Goal: Task Accomplishment & Management: Use online tool/utility

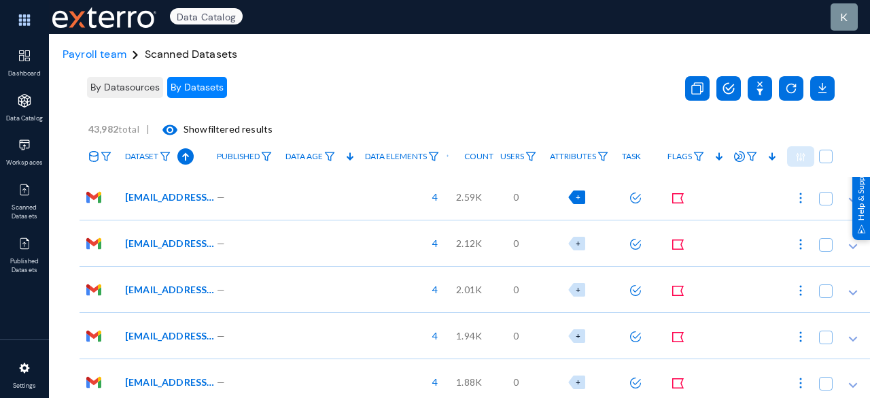
click at [580, 195] on div "+" at bounding box center [576, 197] width 17 height 14
checkbox input "true"
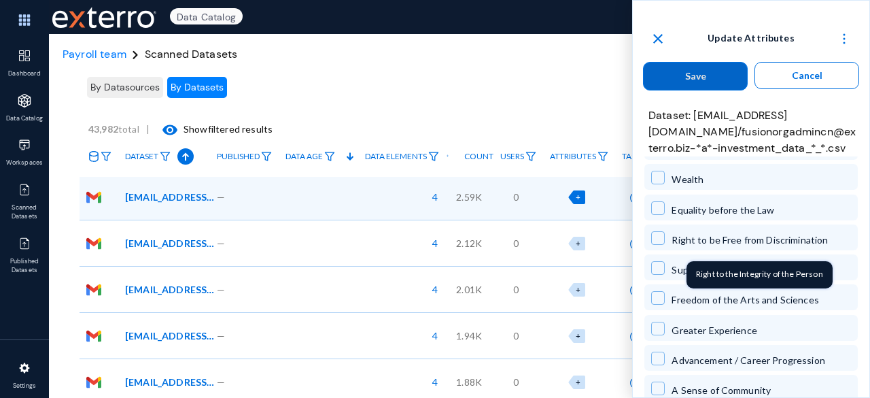
scroll to position [1419, 0]
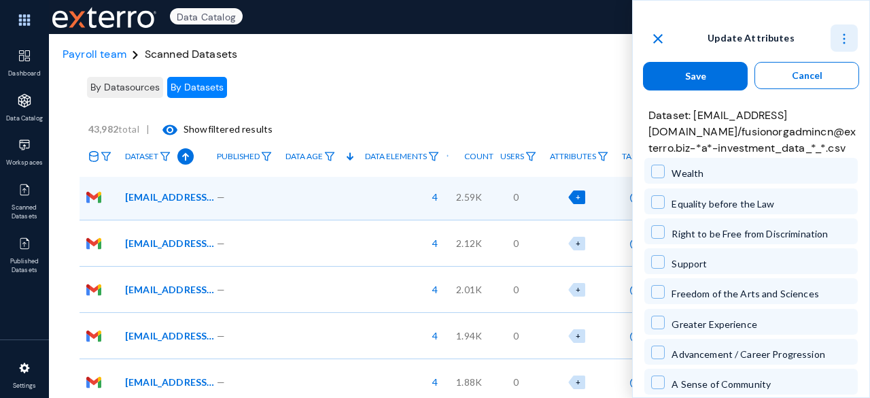
click at [843, 31] on button at bounding box center [844, 37] width 27 height 27
click at [805, 67] on span "Collapse all" at bounding box center [817, 73] width 49 height 12
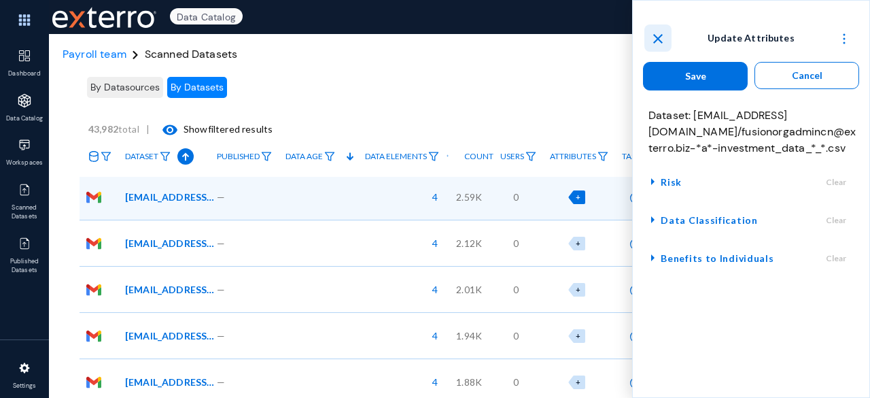
click at [657, 37] on mat-icon "close" at bounding box center [658, 39] width 16 height 16
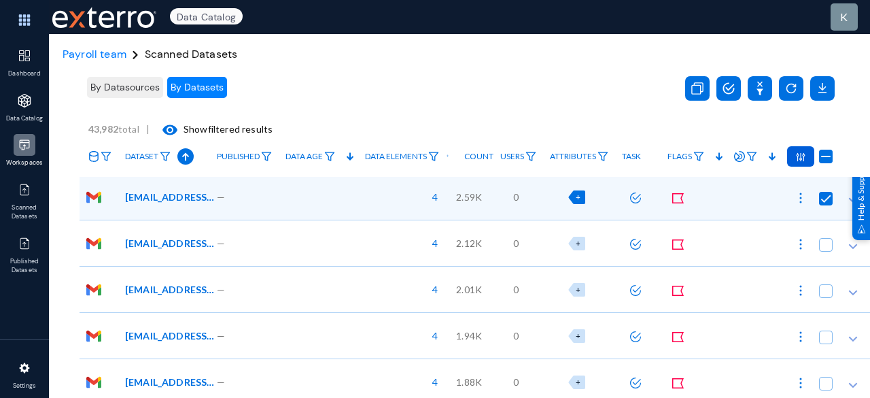
click at [24, 143] on img at bounding box center [25, 145] width 14 height 14
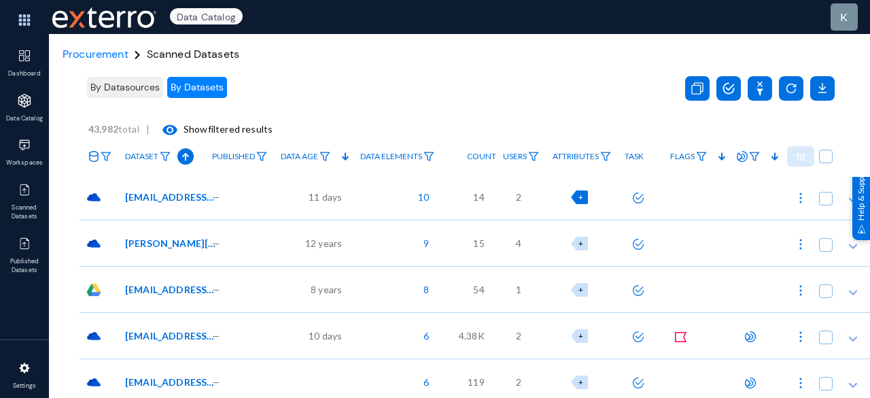
click at [581, 199] on div "+" at bounding box center [579, 197] width 17 height 14
checkbox input "true"
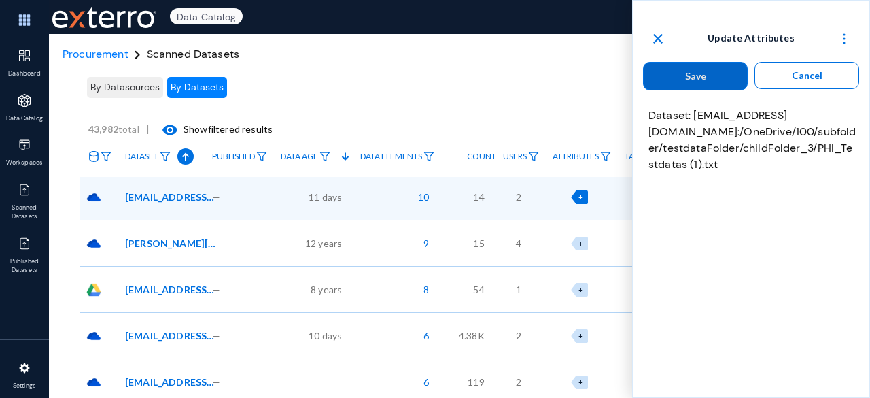
click at [651, 41] on mat-icon "close" at bounding box center [658, 39] width 16 height 16
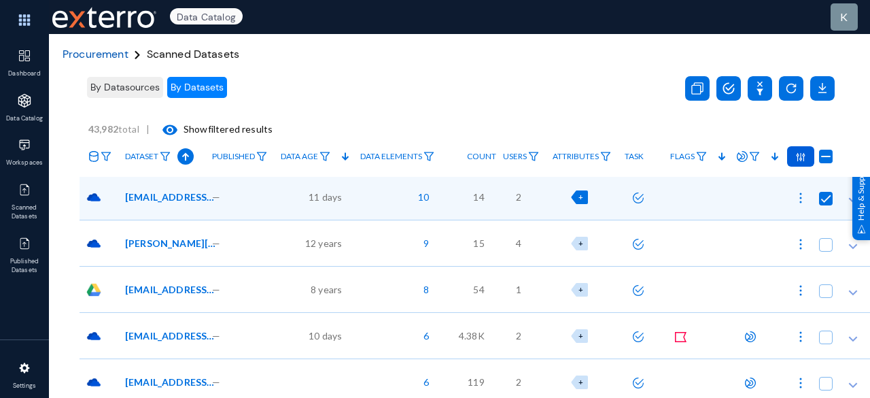
click at [118, 59] on span "Procurement" at bounding box center [96, 54] width 66 height 14
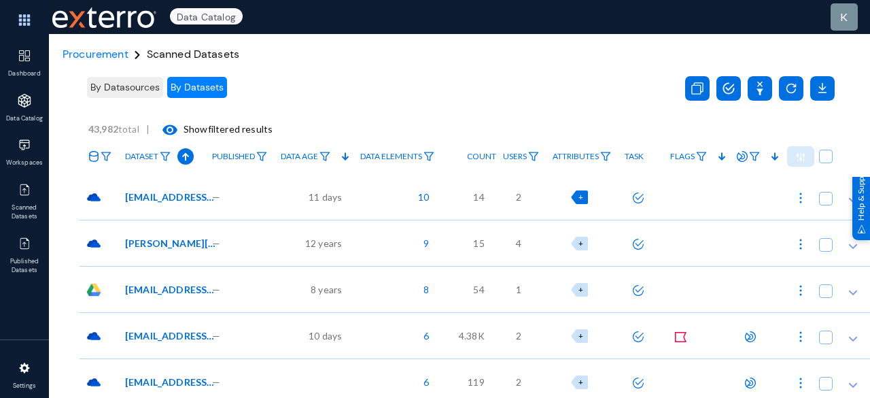
click at [581, 201] on div "+" at bounding box center [579, 197] width 17 height 14
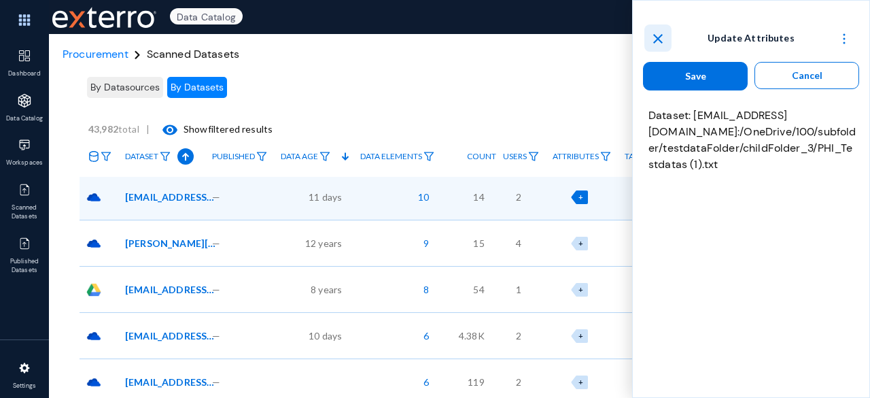
click at [655, 42] on mat-icon "close" at bounding box center [658, 39] width 16 height 16
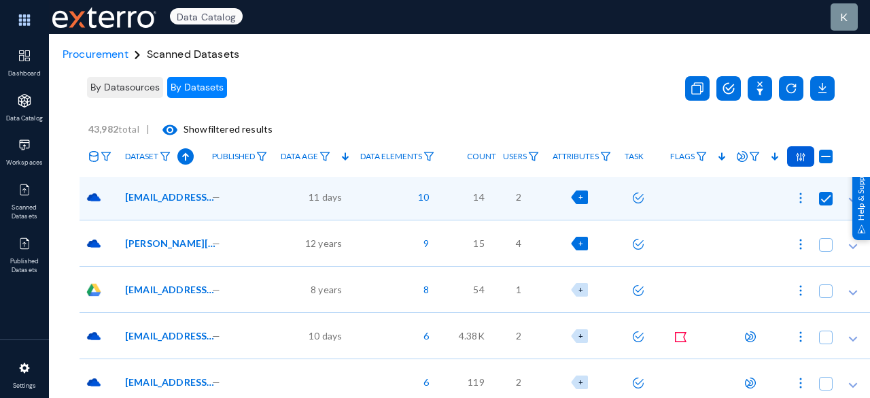
click at [583, 239] on span "+" at bounding box center [581, 243] width 5 height 9
checkbox input "false"
checkbox input "true"
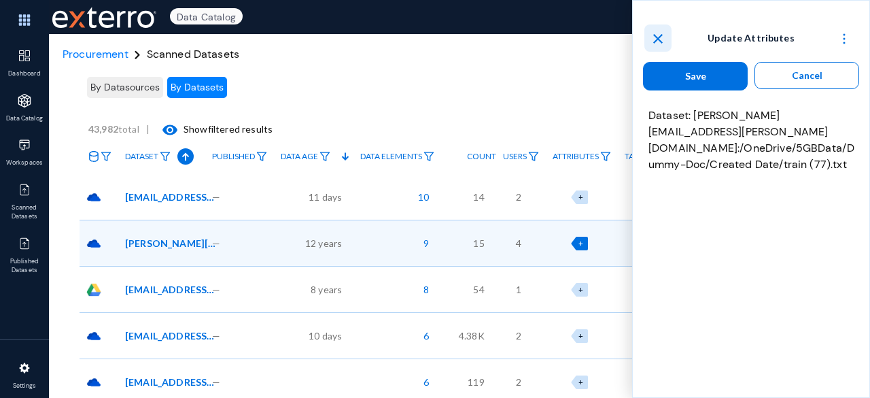
click at [653, 35] on mat-icon "close" at bounding box center [658, 39] width 16 height 16
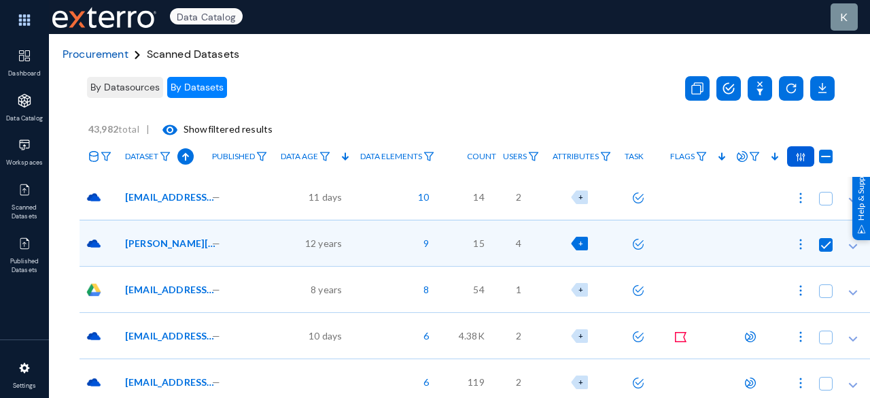
click at [105, 56] on span "Procurement" at bounding box center [96, 54] width 66 height 14
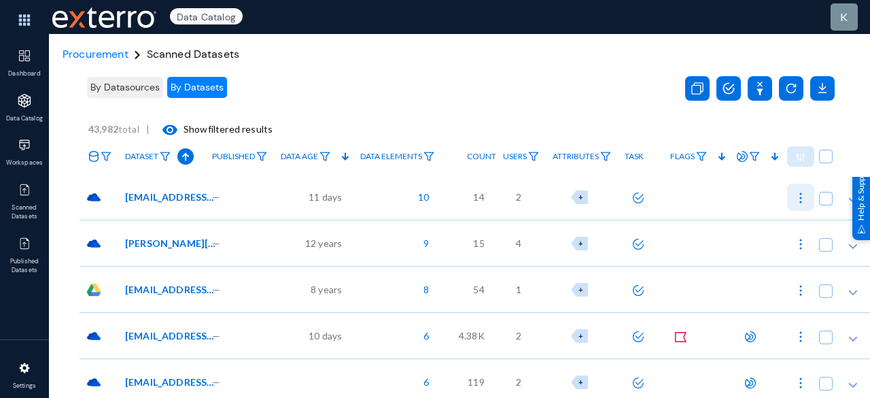
click at [805, 195] on img at bounding box center [801, 198] width 14 height 14
checkbox input "true"
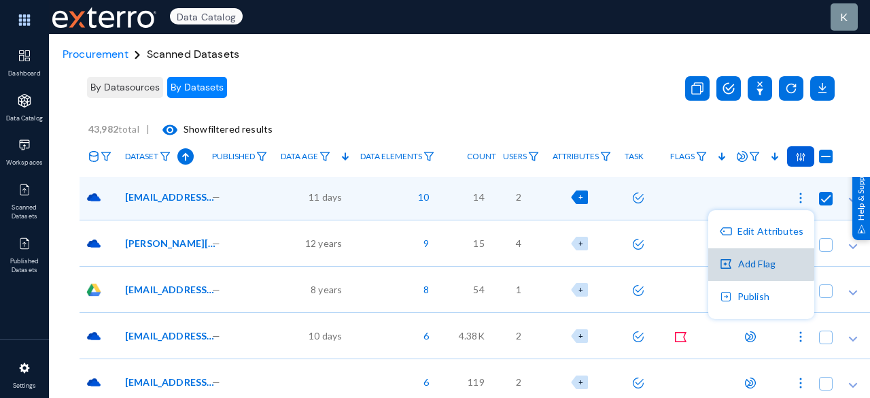
click at [756, 248] on button "Add Flag" at bounding box center [761, 264] width 106 height 33
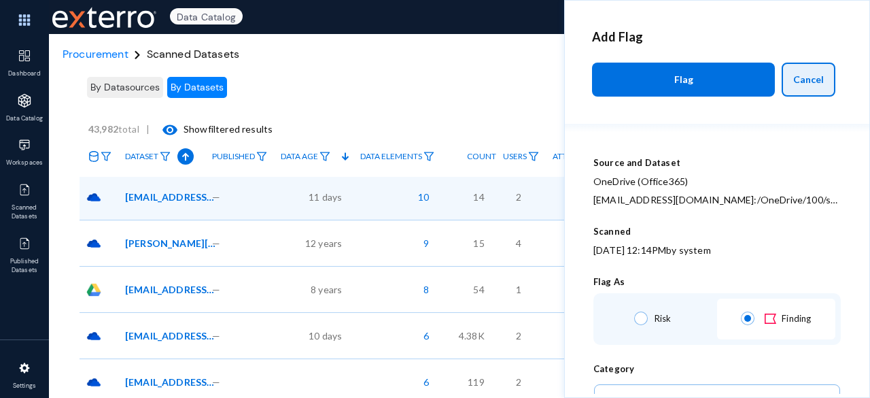
click at [799, 75] on span "Cancel" at bounding box center [808, 79] width 31 height 12
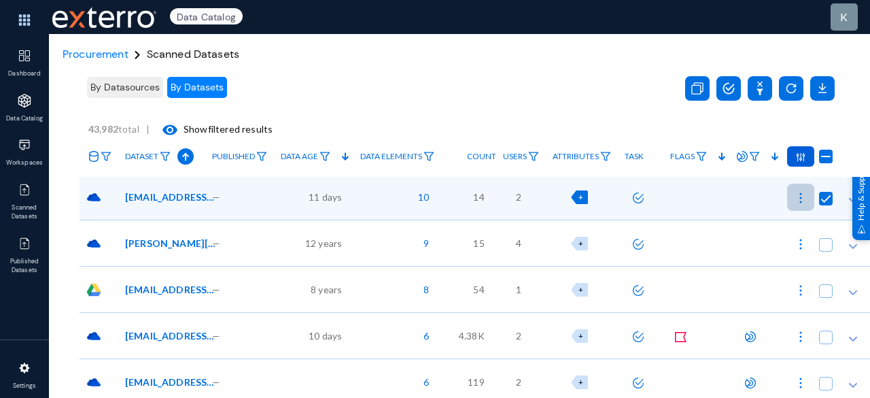
click at [802, 198] on img at bounding box center [801, 198] width 14 height 14
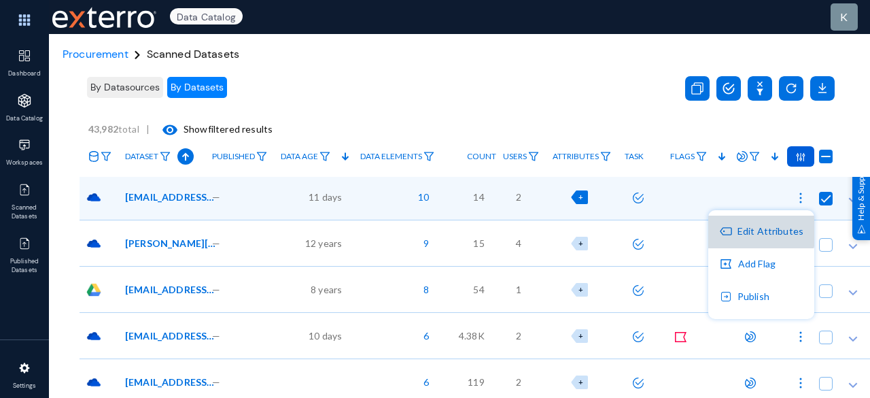
click at [756, 230] on button "Edit Attributes" at bounding box center [761, 232] width 106 height 33
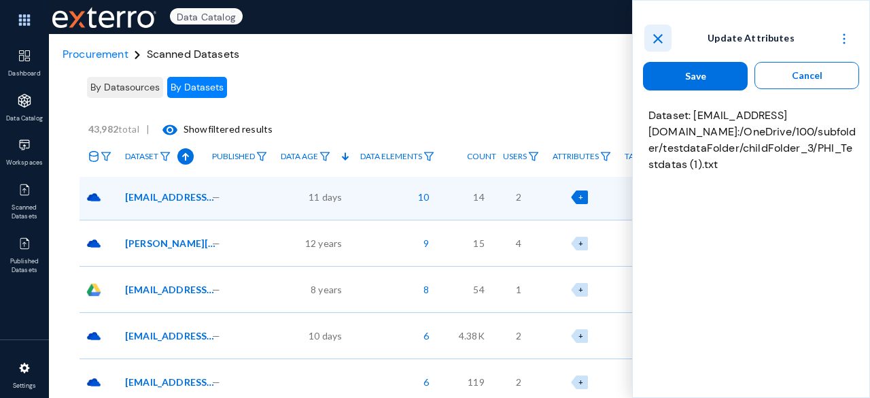
click at [658, 33] on mat-icon "close" at bounding box center [658, 39] width 16 height 16
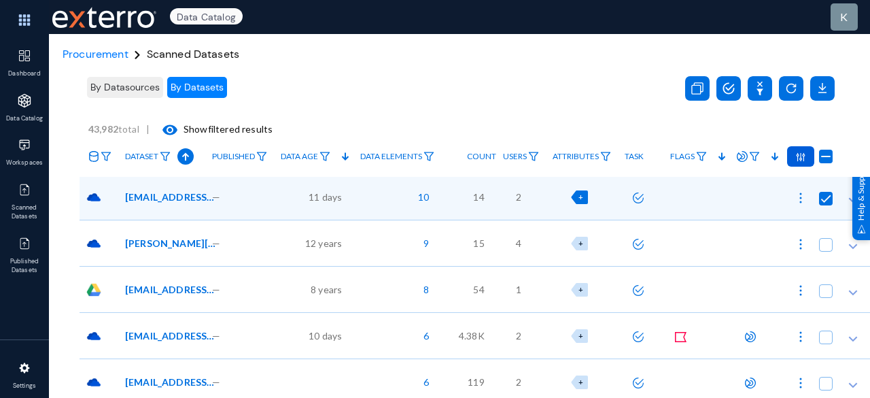
click at [583, 194] on span "+" at bounding box center [581, 196] width 5 height 9
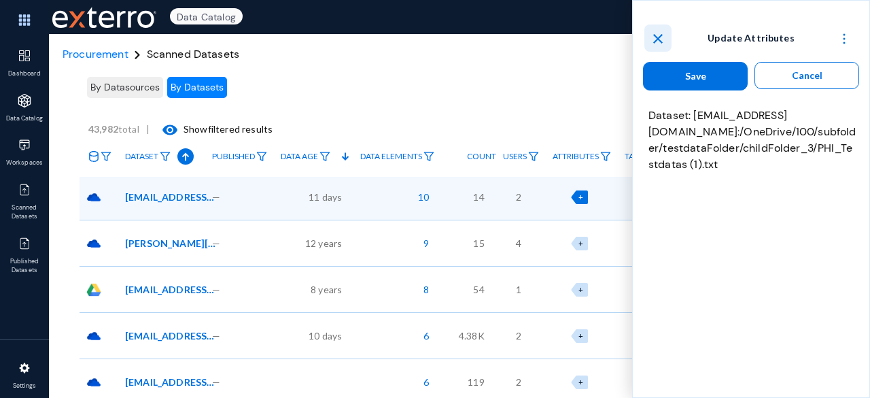
click at [655, 39] on mat-icon "close" at bounding box center [658, 39] width 16 height 16
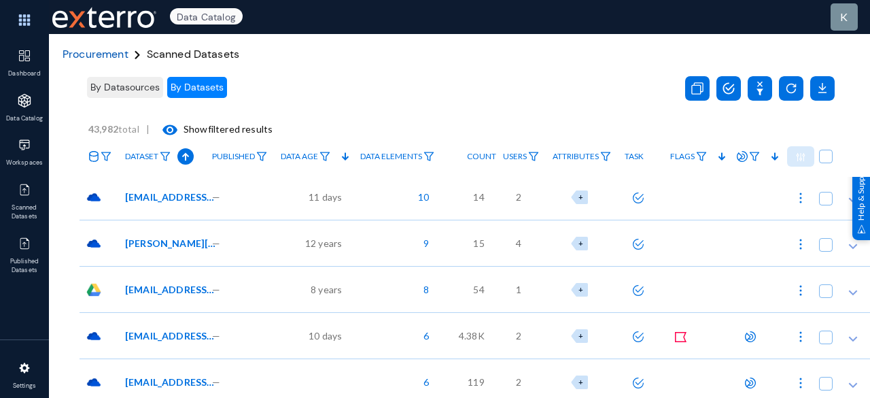
click at [98, 61] on span "Procurement" at bounding box center [96, 54] width 66 height 14
click at [581, 196] on div "+" at bounding box center [579, 197] width 17 height 14
checkbox input "true"
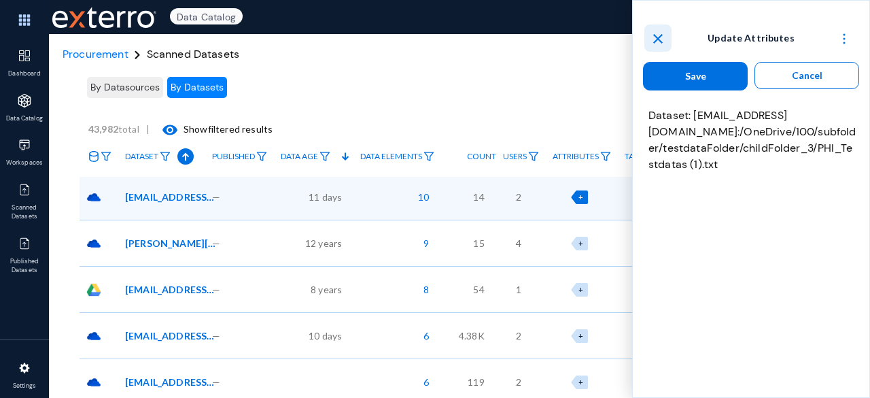
click at [659, 38] on mat-icon "close" at bounding box center [658, 39] width 16 height 16
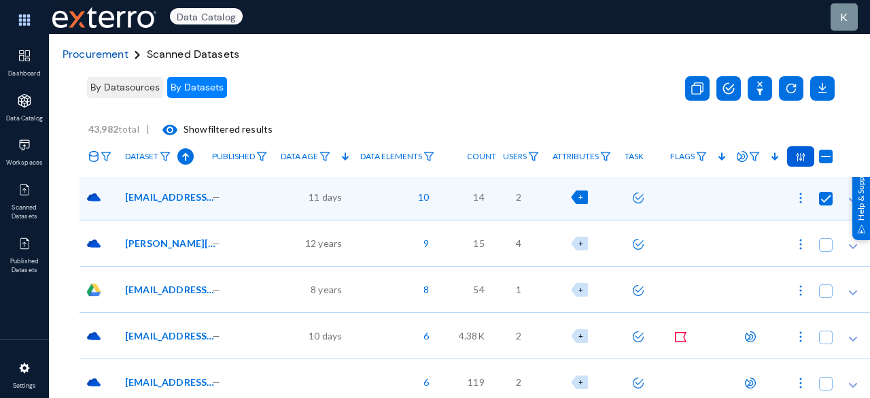
click at [78, 50] on span "Procurement" at bounding box center [96, 54] width 66 height 14
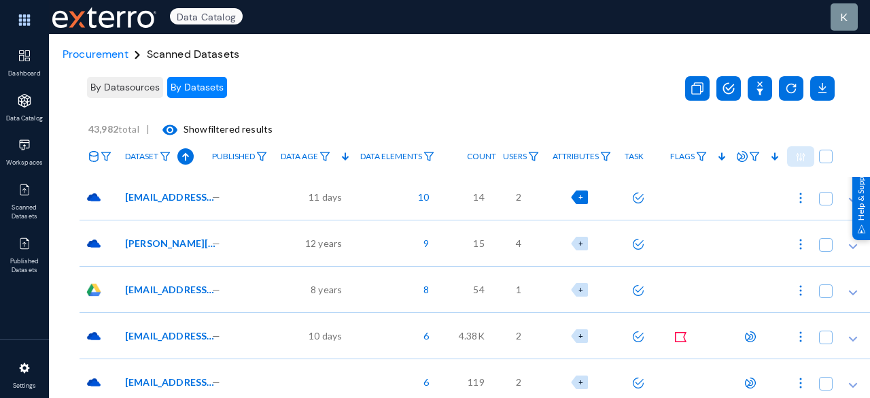
click at [583, 198] on span "+" at bounding box center [581, 196] width 5 height 9
checkbox input "true"
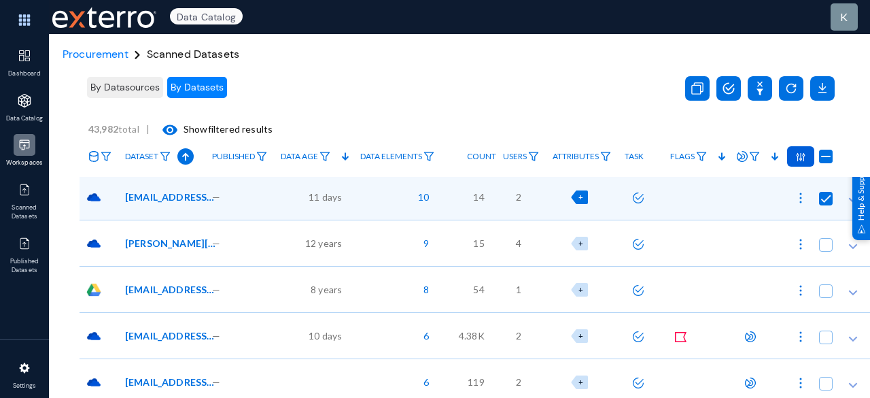
click at [25, 152] on div at bounding box center [25, 145] width 22 height 22
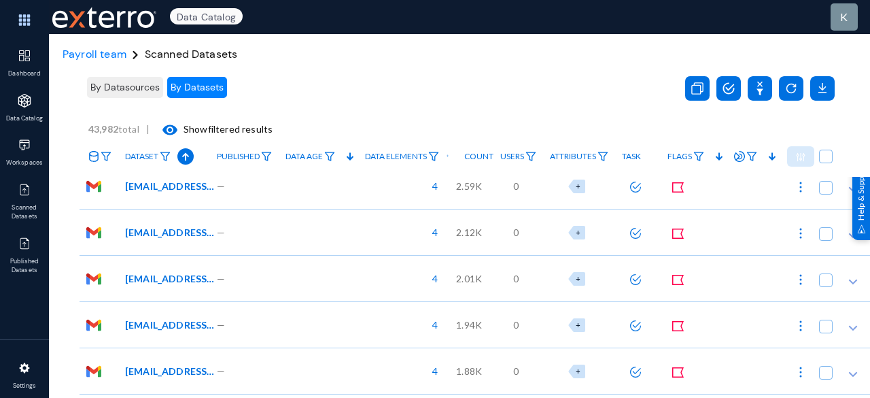
scroll to position [8, 0]
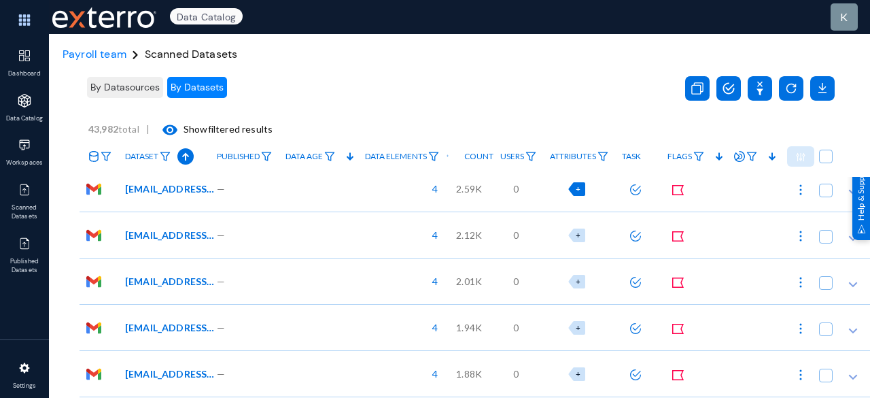
click at [580, 190] on div "+" at bounding box center [576, 189] width 17 height 14
checkbox input "true"
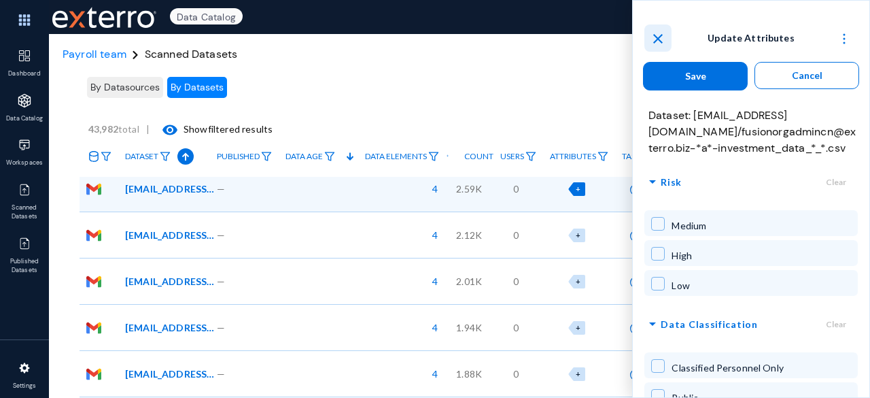
click at [661, 37] on mat-icon "close" at bounding box center [658, 39] width 16 height 16
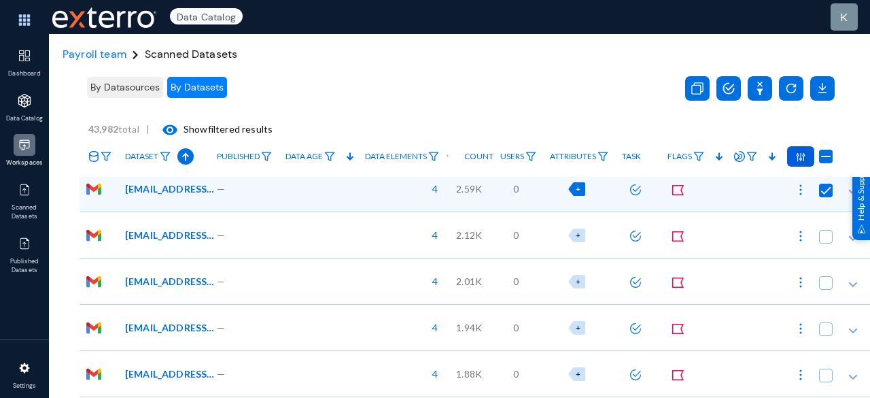
click at [20, 143] on img at bounding box center [25, 145] width 14 height 14
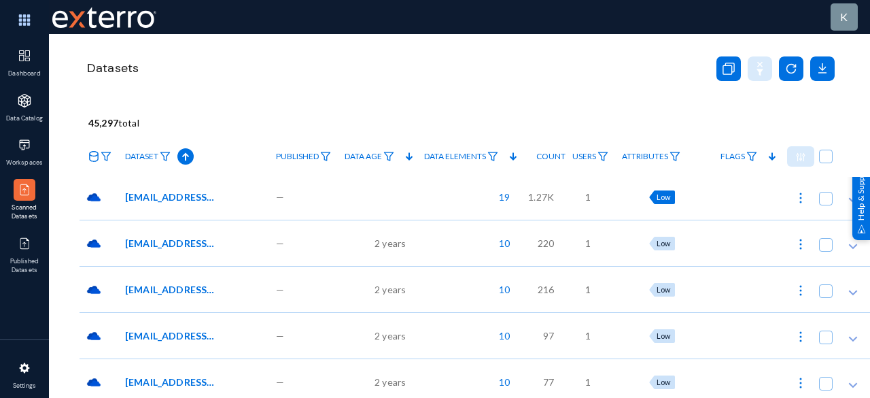
click span "Low"
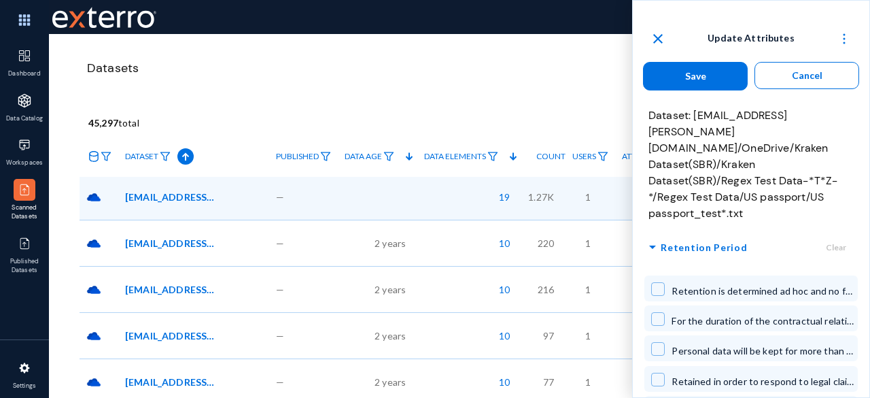
checkbox input "true"
click img
click span "Collapse all"
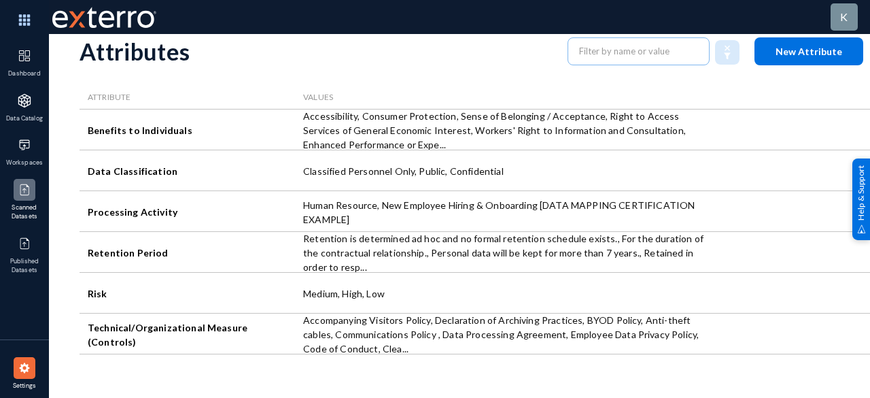
click at [21, 184] on img at bounding box center [25, 190] width 14 height 14
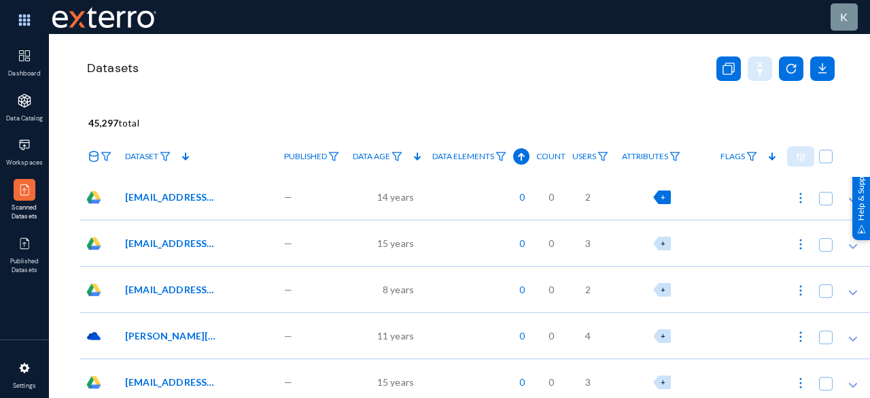
click at [666, 195] on span "+" at bounding box center [663, 196] width 5 height 9
checkbox input "true"
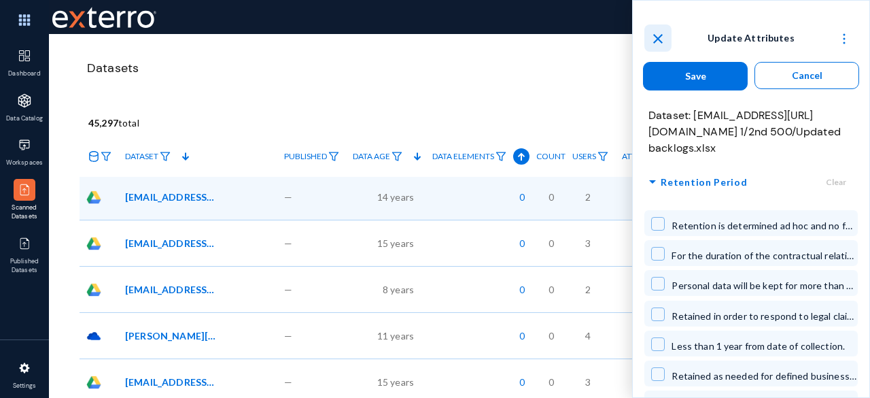
click at [659, 27] on button "close" at bounding box center [657, 37] width 27 height 27
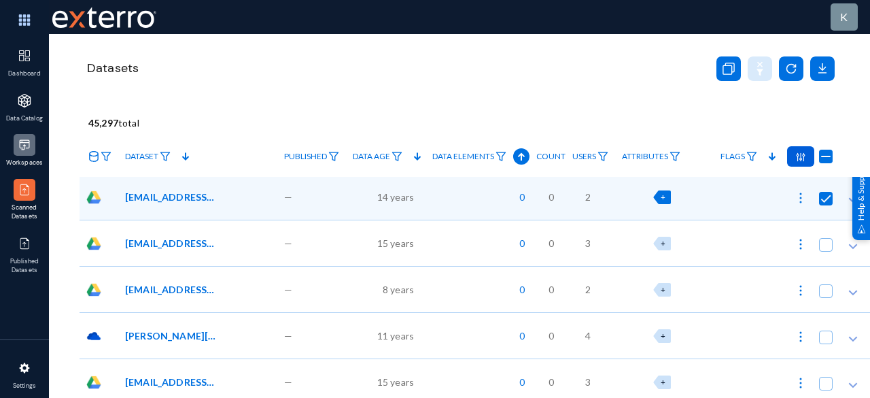
click at [22, 150] on img at bounding box center [25, 145] width 14 height 14
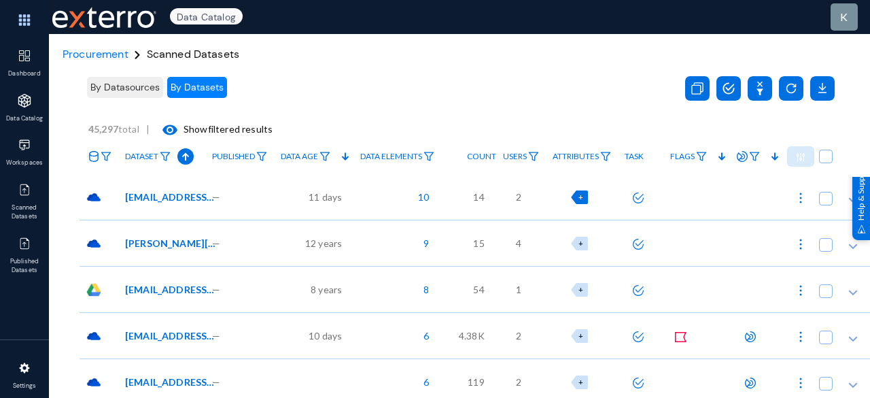
click at [588, 199] on div "+" at bounding box center [579, 197] width 17 height 14
checkbox input "true"
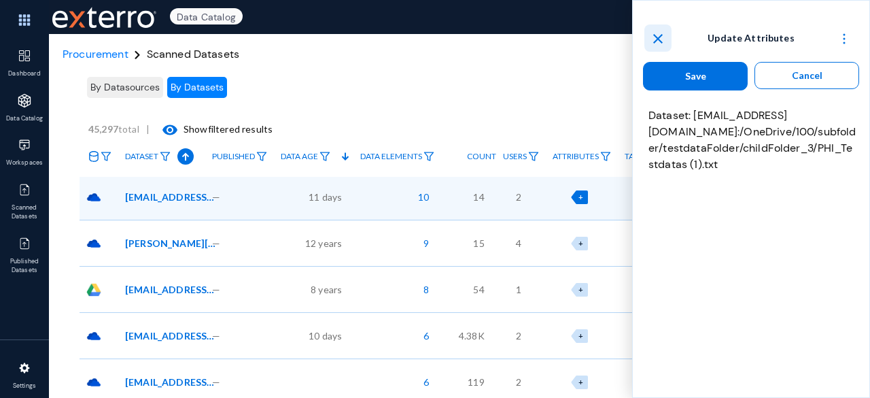
click at [659, 32] on mat-icon "close" at bounding box center [658, 39] width 16 height 16
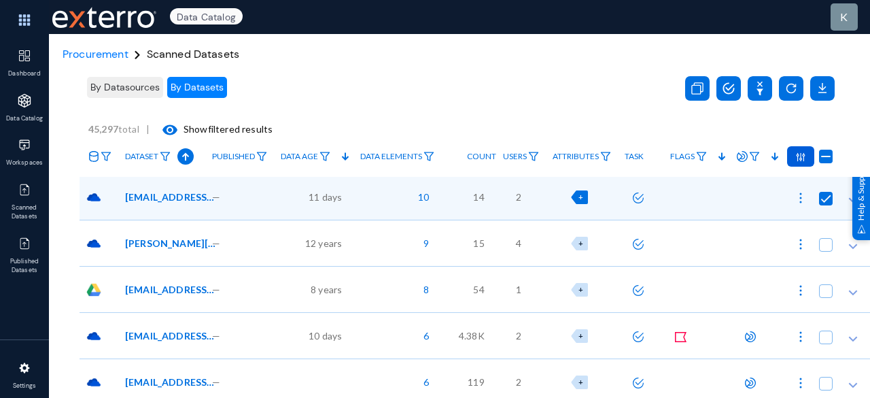
click at [583, 195] on span "+" at bounding box center [581, 196] width 5 height 9
click at [94, 54] on span "Procurement" at bounding box center [96, 54] width 66 height 14
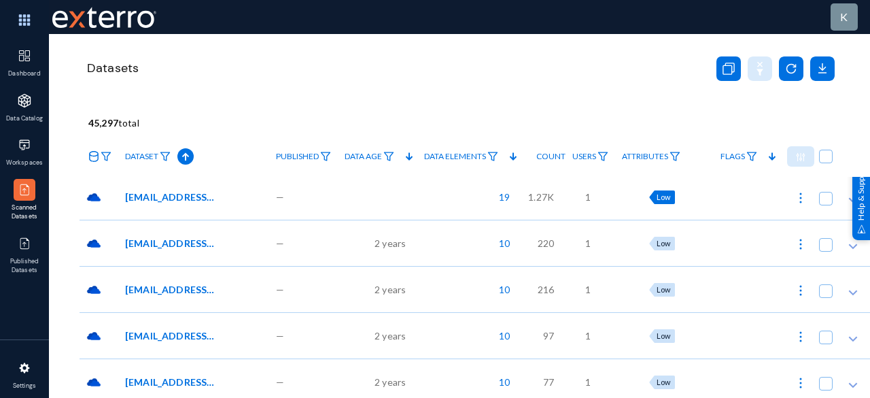
click at [662, 194] on span "Low" at bounding box center [664, 196] width 14 height 9
checkbox input "true"
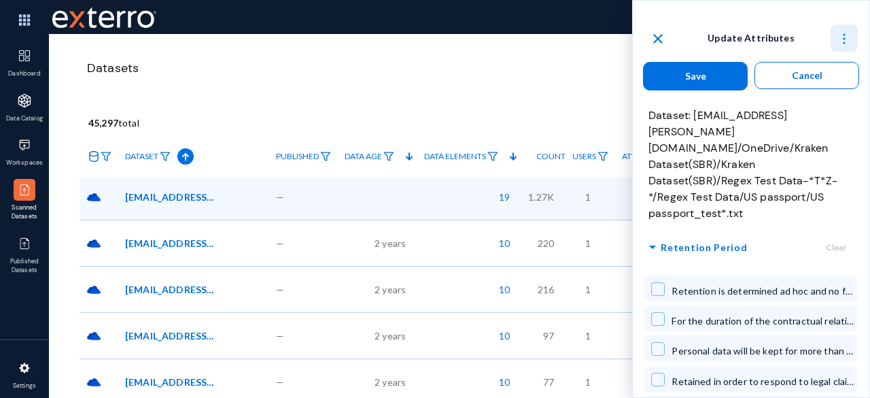
click at [840, 37] on img at bounding box center [845, 39] width 14 height 14
click at [810, 71] on span "Collapse all" at bounding box center [817, 73] width 49 height 12
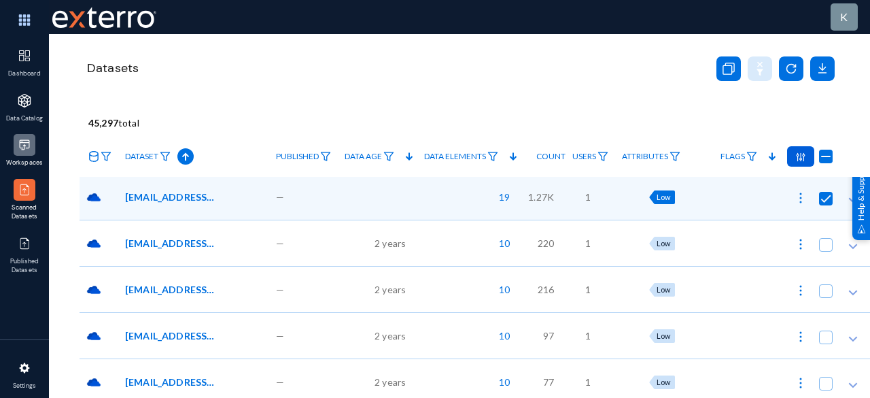
click at [20, 150] on img at bounding box center [25, 145] width 14 height 14
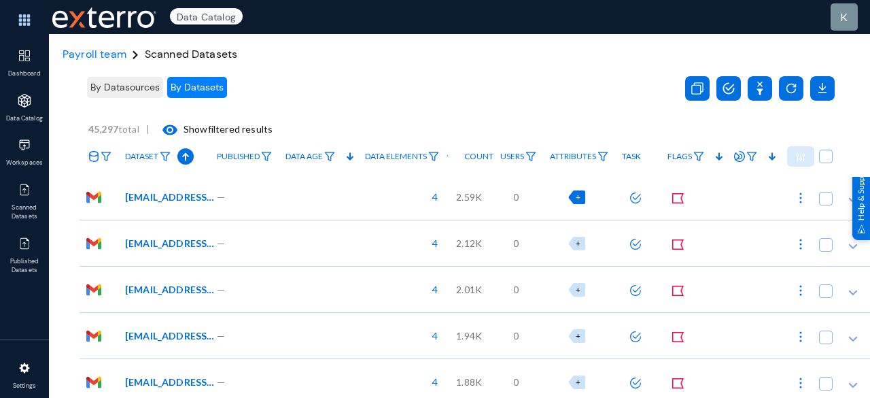
click at [573, 199] on div "+" at bounding box center [576, 197] width 17 height 14
checkbox input "true"
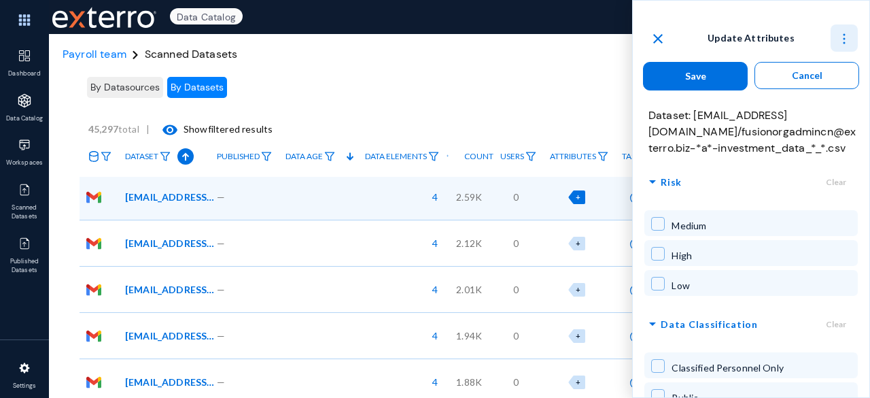
click at [843, 35] on img at bounding box center [845, 39] width 14 height 14
click at [806, 70] on span "Collapse all" at bounding box center [817, 73] width 49 height 12
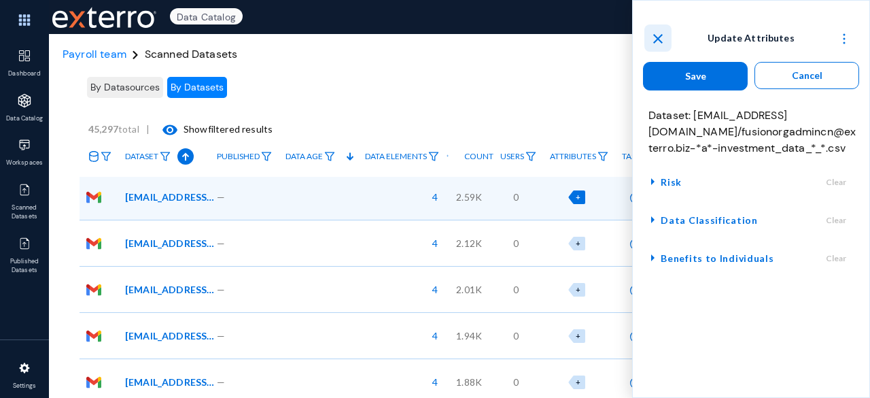
click at [648, 43] on button "close" at bounding box center [657, 37] width 27 height 27
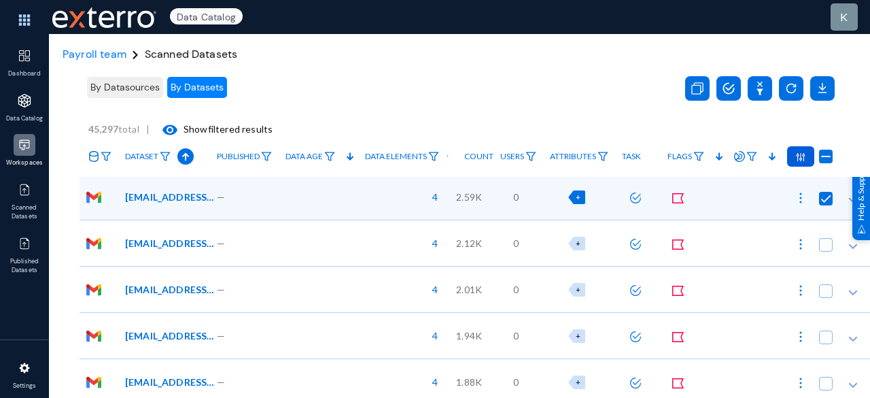
click at [22, 144] on img at bounding box center [25, 145] width 14 height 14
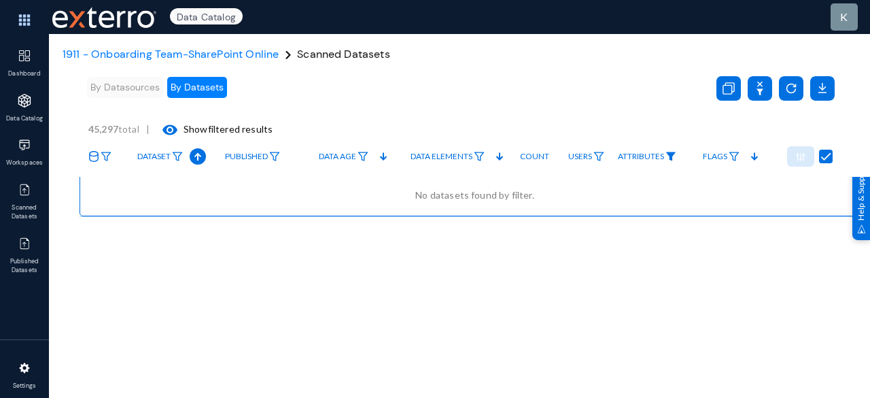
click at [672, 153] on img at bounding box center [671, 157] width 11 height 10
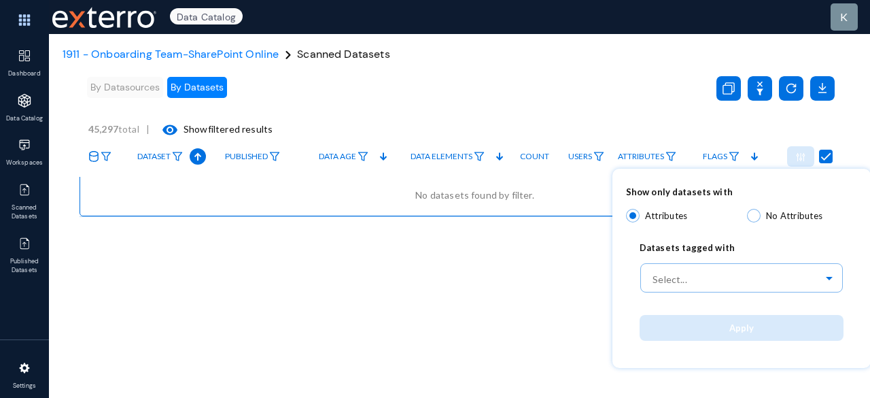
click at [617, 96] on div at bounding box center [435, 199] width 870 height 398
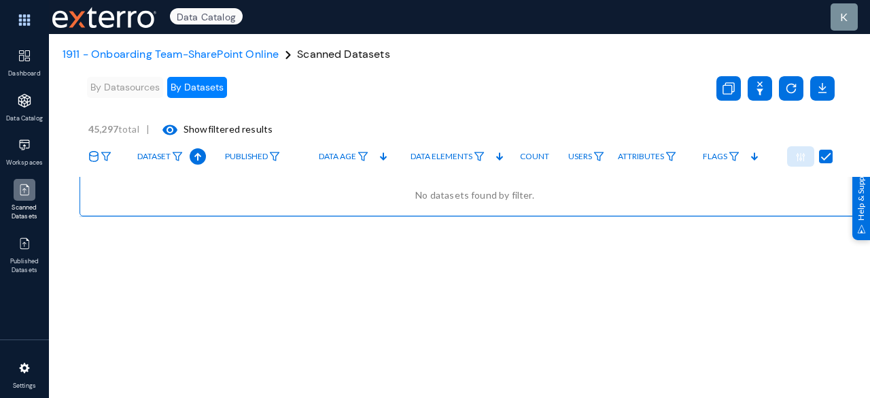
click at [20, 195] on img at bounding box center [25, 190] width 14 height 14
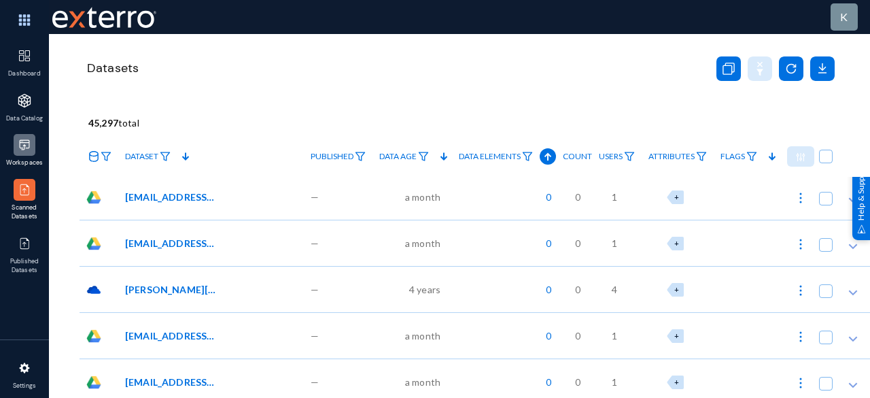
click at [19, 142] on img at bounding box center [25, 145] width 14 height 14
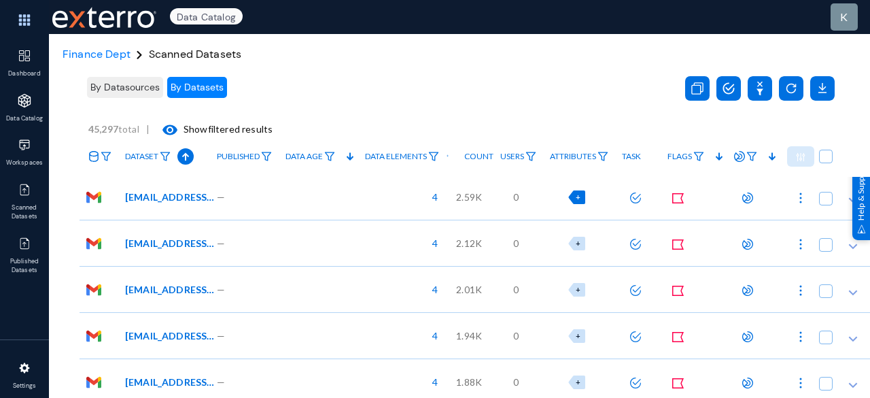
drag, startPoint x: 0, startPoint y: 0, endPoint x: 577, endPoint y: 194, distance: 609.0
click at [577, 194] on span "+" at bounding box center [578, 196] width 5 height 9
checkbox input "true"
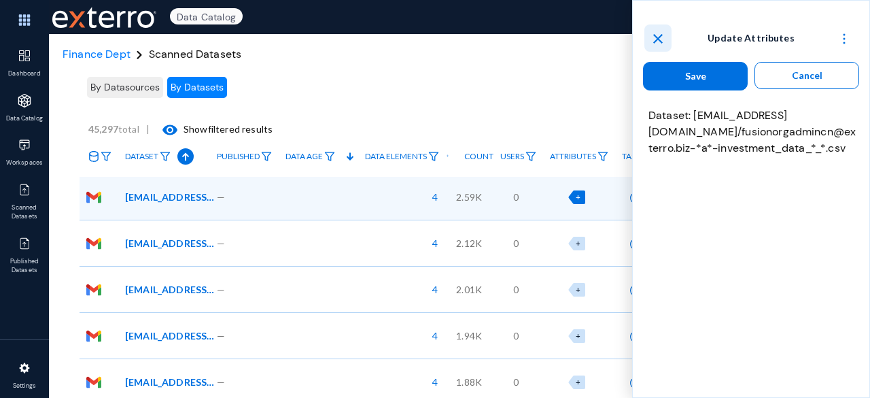
click at [659, 36] on mat-icon "close" at bounding box center [658, 39] width 16 height 16
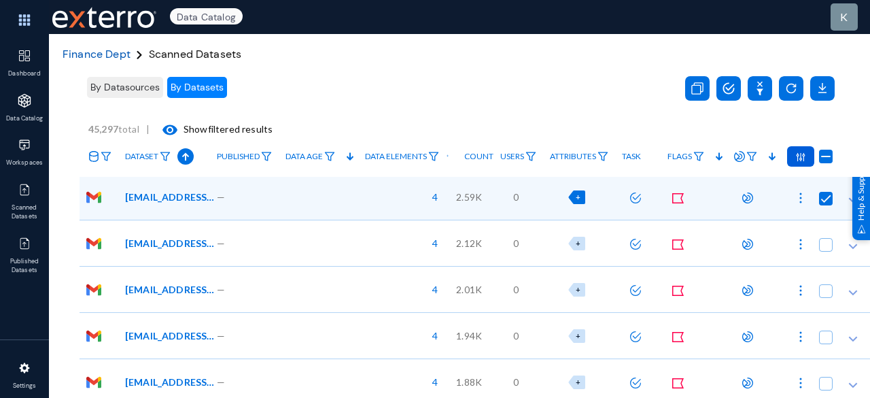
click at [94, 58] on span "Finance Dept" at bounding box center [97, 54] width 68 height 14
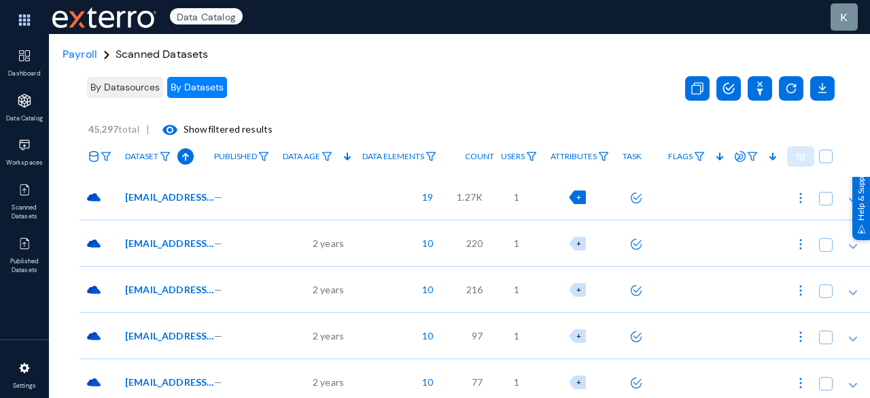
click at [583, 197] on div "+" at bounding box center [577, 197] width 17 height 14
checkbox input "true"
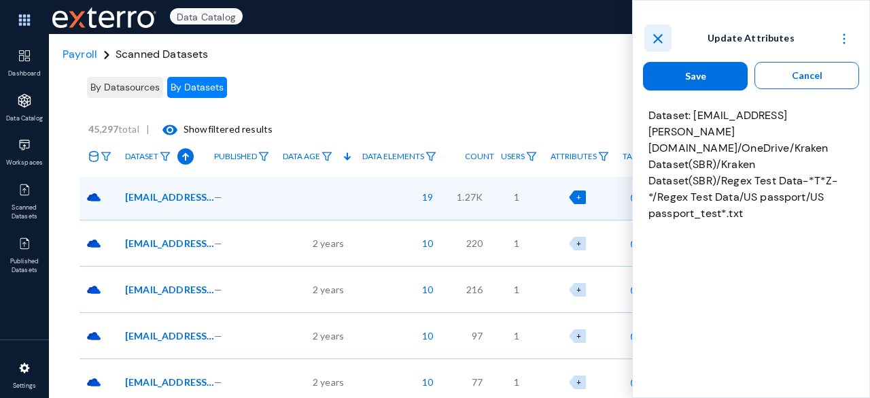
click at [663, 39] on mat-icon "close" at bounding box center [658, 39] width 16 height 16
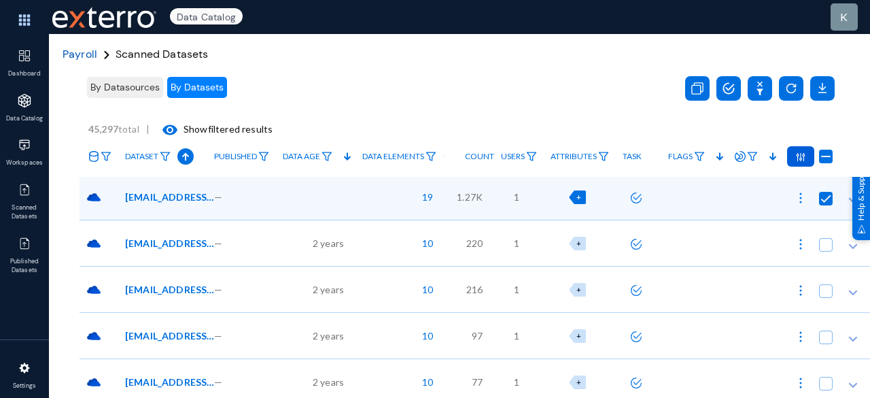
click at [79, 54] on span "Payroll" at bounding box center [80, 54] width 35 height 14
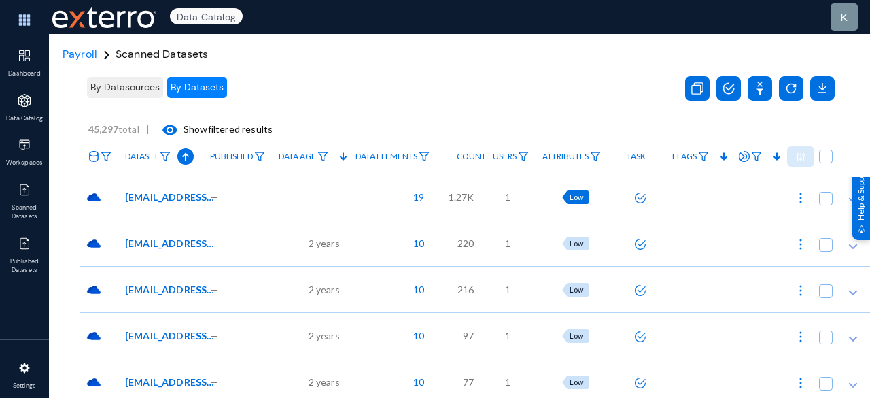
click at [583, 195] on span "Low" at bounding box center [577, 196] width 14 height 9
checkbox input "true"
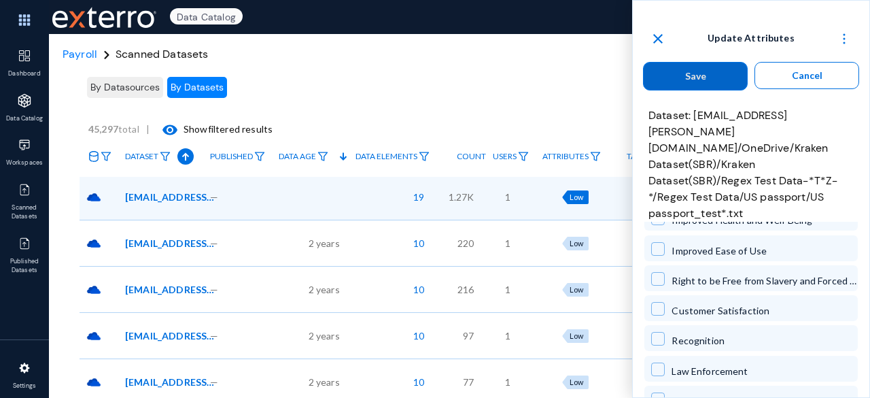
scroll to position [1201, 0]
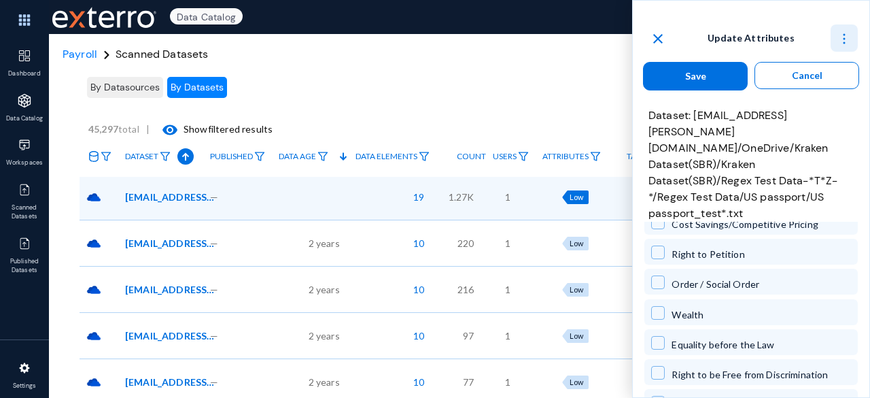
click at [840, 29] on button at bounding box center [844, 37] width 27 height 27
click at [804, 71] on span "Collapse all" at bounding box center [817, 73] width 49 height 12
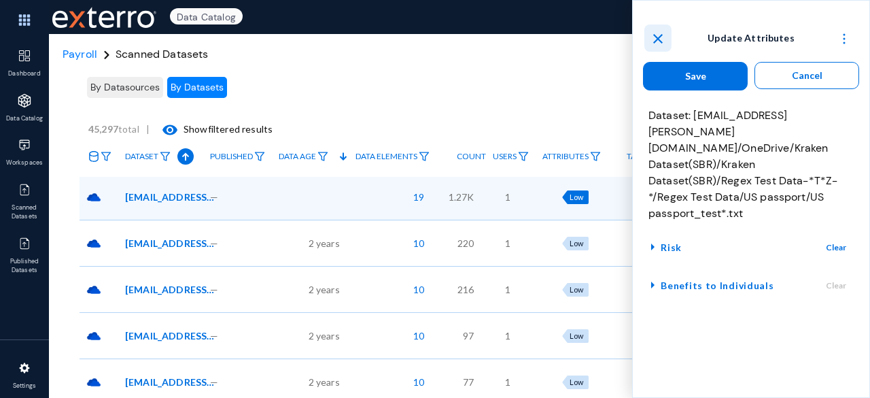
click at [657, 37] on mat-icon "close" at bounding box center [658, 39] width 16 height 16
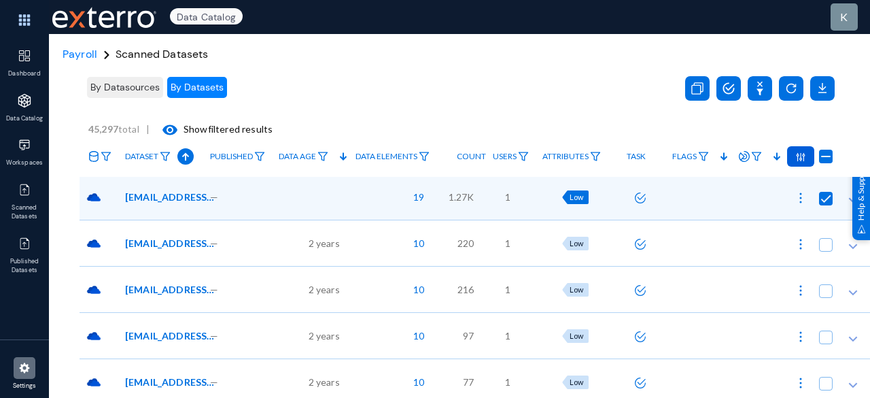
click at [18, 370] on img at bounding box center [25, 368] width 14 height 14
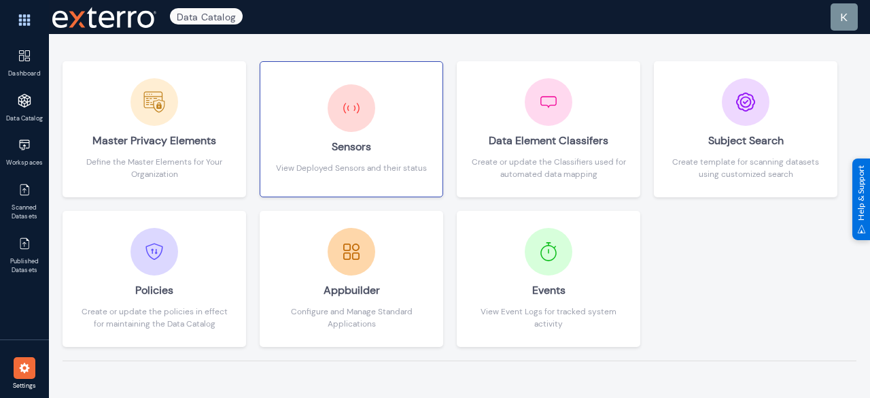
click at [320, 173] on div "View Deployed Sensors and their status" at bounding box center [351, 168] width 151 height 12
